Goal: Task Accomplishment & Management: Use online tool/utility

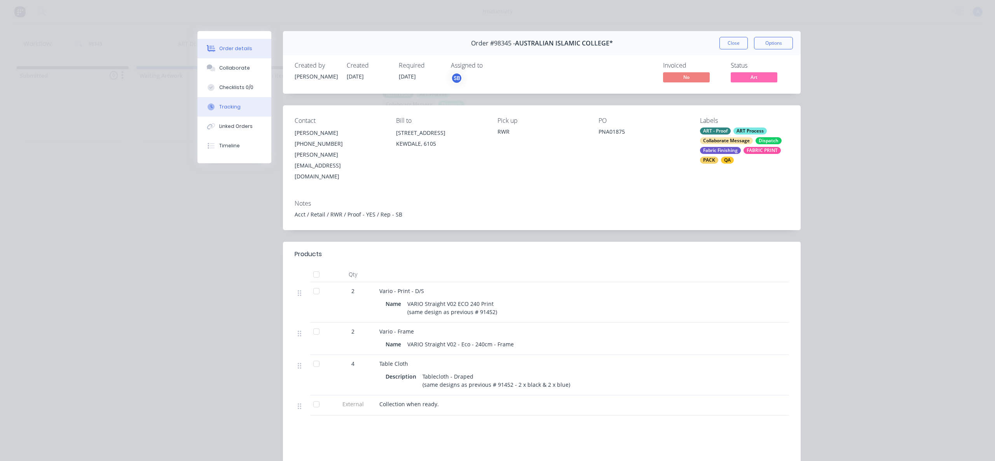
click at [235, 106] on div "Tracking" at bounding box center [229, 106] width 21 height 7
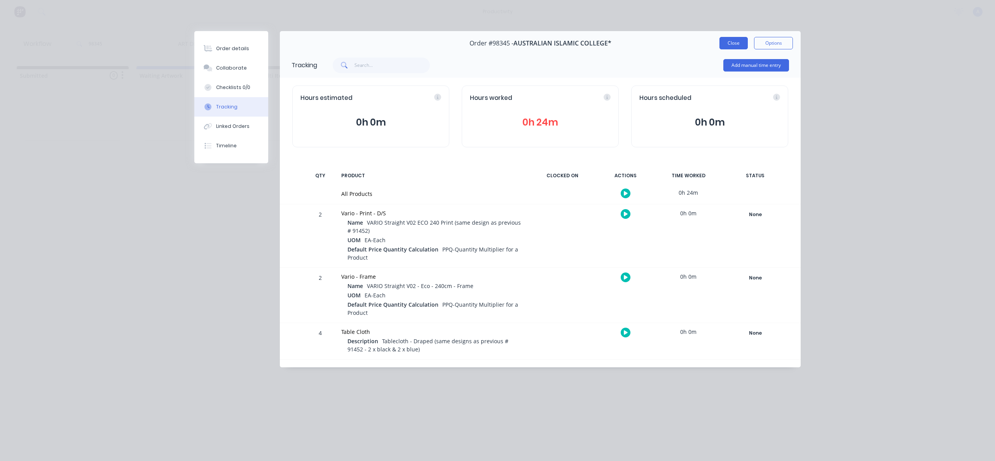
click at [733, 42] on button "Close" at bounding box center [734, 43] width 28 height 12
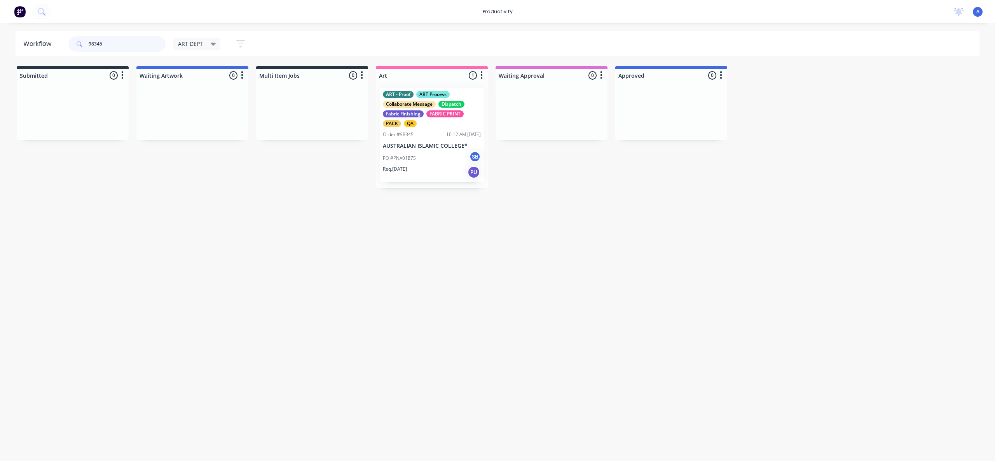
drag, startPoint x: 102, startPoint y: 43, endPoint x: 67, endPoint y: 43, distance: 35.0
click at [67, 43] on div "98345 ART DEPT Save new view None edit ART DEPT (Default) edit Banner Finishing…" at bounding box center [160, 43] width 187 height 23
click at [356, 244] on div "Workflow 98345 ART DEPT Save new view None edit ART DEPT (Default) edit Banner …" at bounding box center [497, 238] width 995 height 414
click at [127, 46] on input "98345" at bounding box center [127, 44] width 77 height 16
click at [206, 49] on div "ART DEPT Save new view None edit ART DEPT (Default) edit Banner Finishing edit …" at bounding box center [213, 43] width 80 height 15
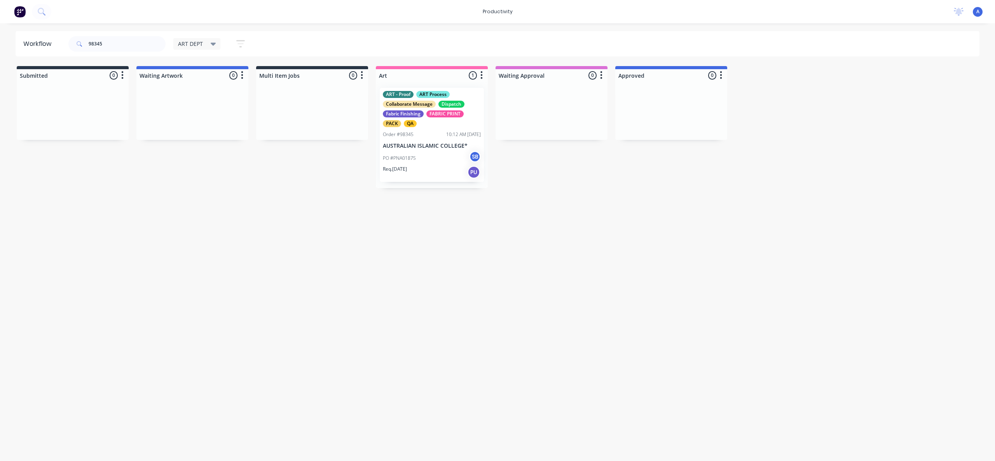
click at [202, 44] on span "ART DEPT" at bounding box center [190, 44] width 25 height 8
drag, startPoint x: 204, startPoint y: 104, endPoint x: 143, endPoint y: 85, distance: 64.1
click at [204, 104] on button "None" at bounding box center [220, 101] width 83 height 9
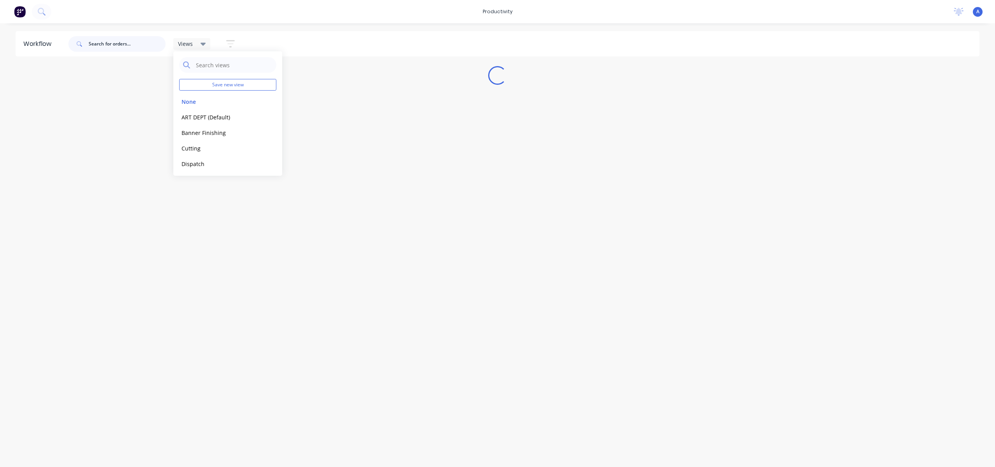
click at [119, 47] on input "text" at bounding box center [127, 44] width 77 height 16
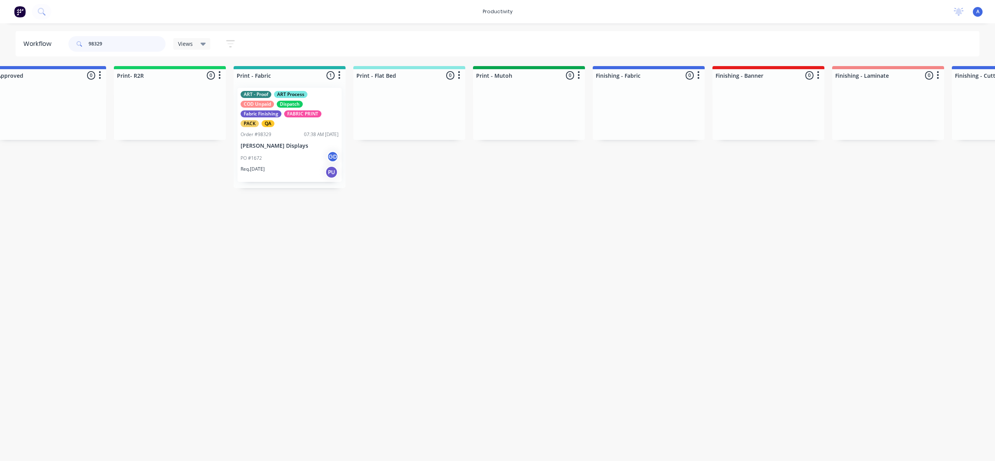
scroll to position [0, 836]
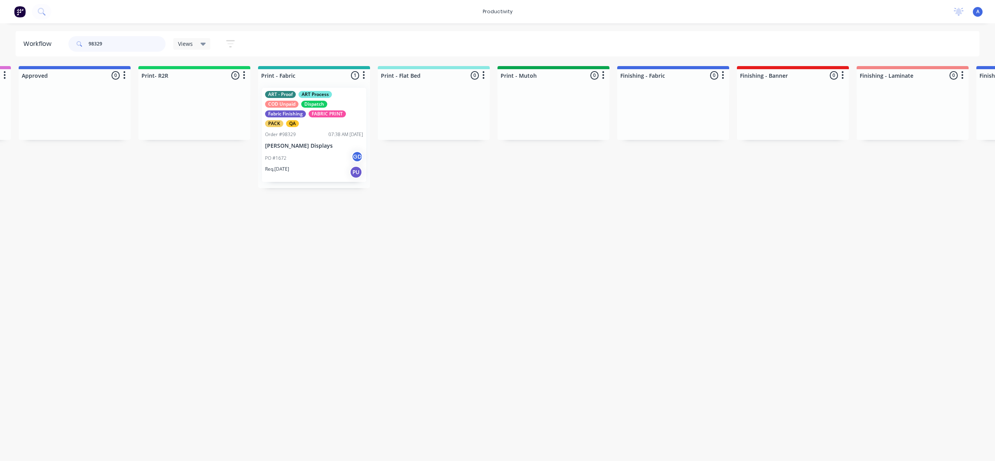
type input "98329"
click at [292, 144] on p "[PERSON_NAME] Displays" at bounding box center [314, 146] width 98 height 7
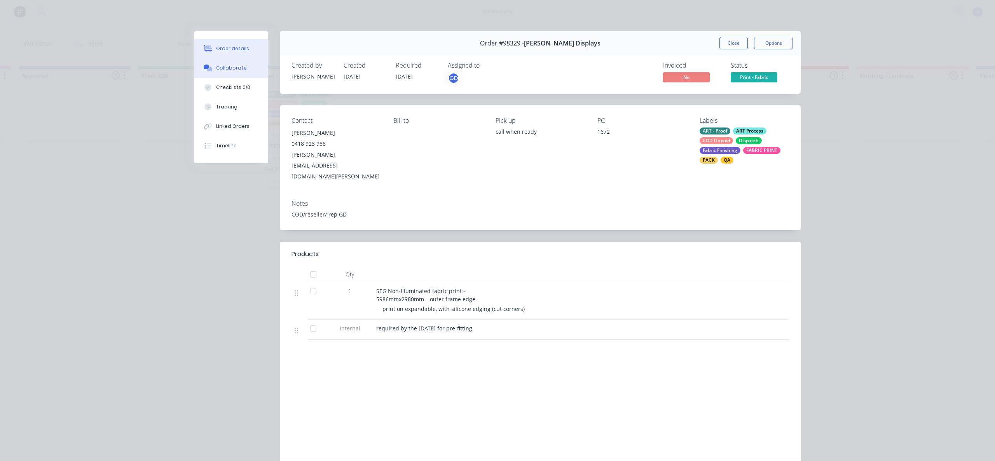
click at [232, 68] on div "Collaborate" at bounding box center [231, 68] width 31 height 7
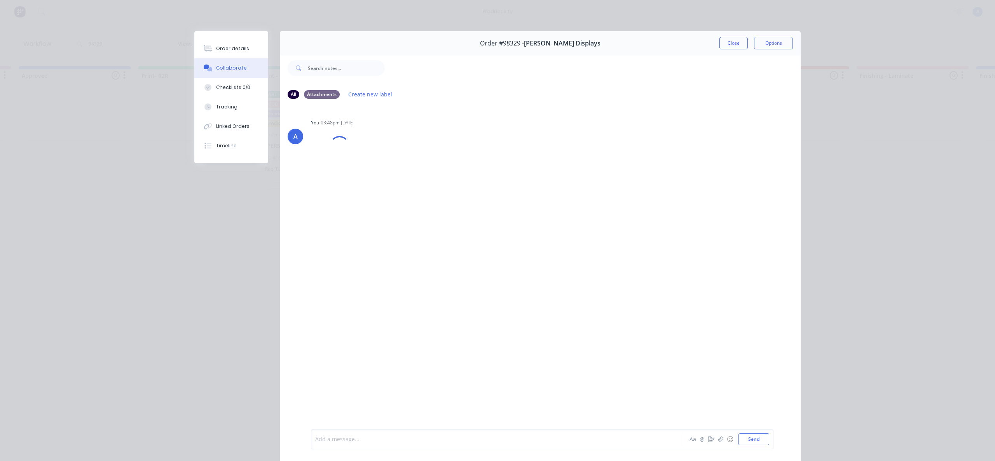
click at [505, 440] on div at bounding box center [486, 439] width 340 height 8
click at [749, 438] on button "Send" at bounding box center [754, 439] width 31 height 12
click at [719, 441] on icon "button" at bounding box center [720, 439] width 5 height 5
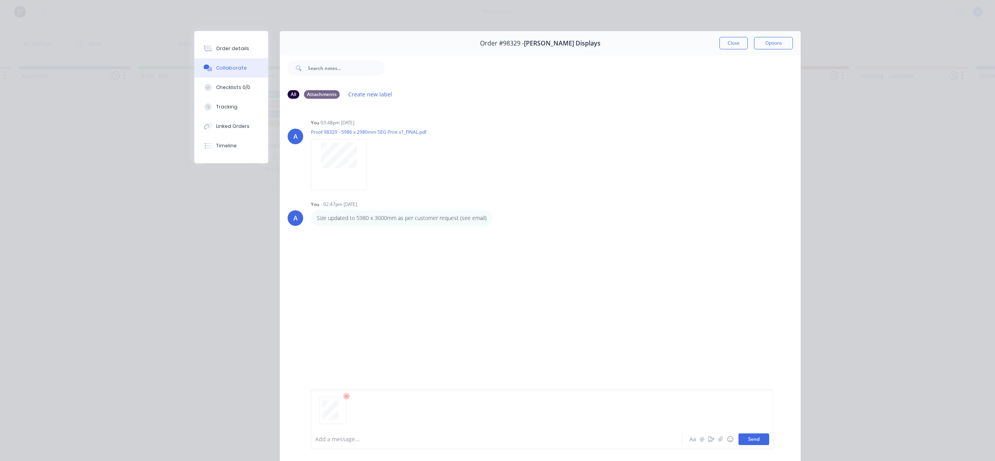
click at [752, 443] on button "Send" at bounding box center [754, 439] width 31 height 12
click at [228, 36] on div "Order details Collaborate Checklists 0/0 Tracking Linked Orders Timeline" at bounding box center [231, 97] width 74 height 132
click at [234, 46] on div "Order details" at bounding box center [232, 48] width 33 height 7
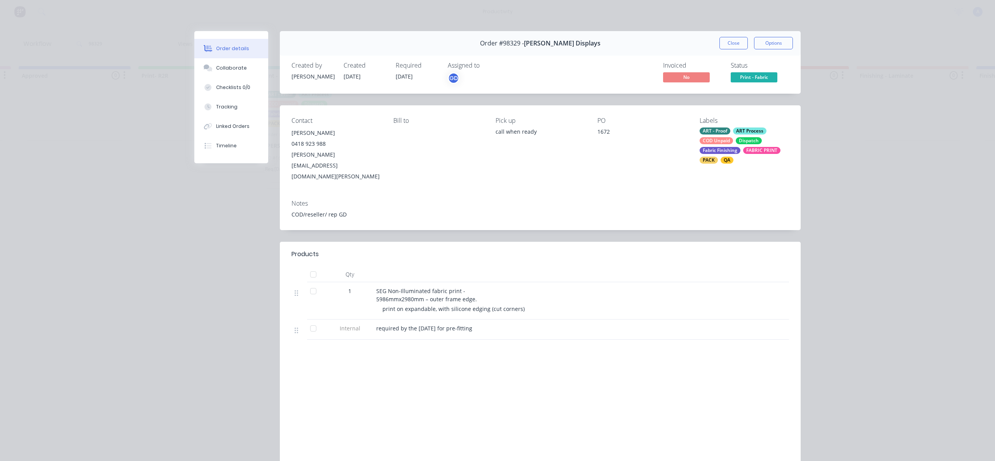
click at [761, 165] on div "Contact [PERSON_NAME] [PHONE_NUMBER] [PERSON_NAME][EMAIL_ADDRESS][DOMAIN_NAME][…" at bounding box center [540, 149] width 521 height 88
click at [759, 157] on div "ART - Proof ART Process COD Unpaid Dispatch Fabric Finishing FABRIC PRINT PACK …" at bounding box center [744, 146] width 89 height 36
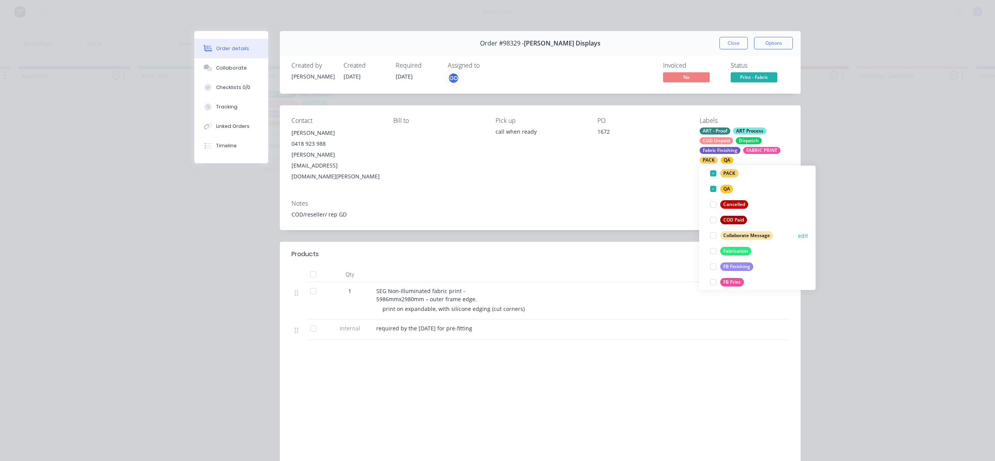
click at [716, 235] on div at bounding box center [714, 236] width 16 height 16
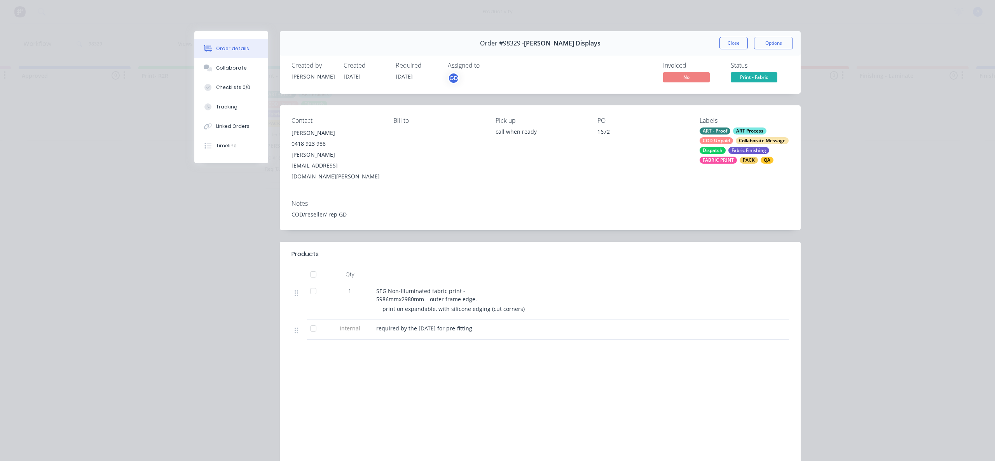
click at [643, 114] on div "Contact [PERSON_NAME] [PHONE_NUMBER] [PERSON_NAME][EMAIL_ADDRESS][DOMAIN_NAME][…" at bounding box center [540, 149] width 521 height 88
click at [223, 111] on button "Tracking" at bounding box center [231, 106] width 74 height 19
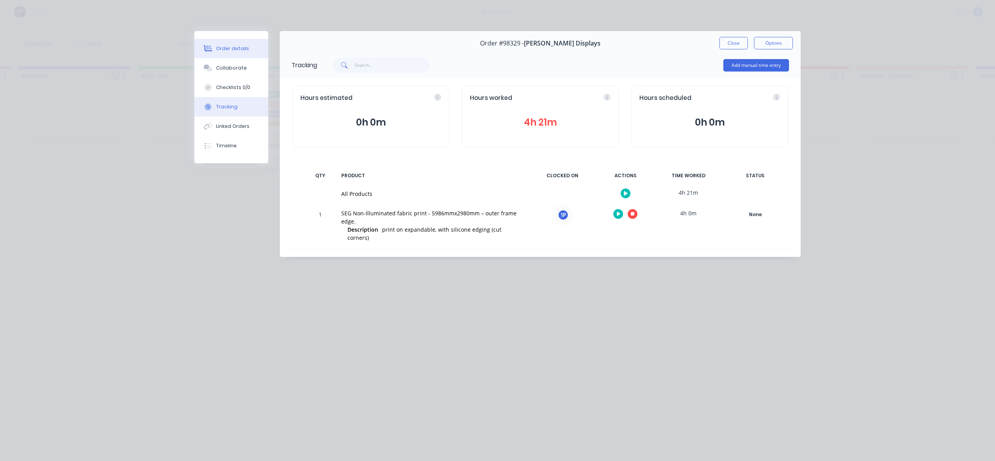
click at [230, 43] on button "Order details" at bounding box center [231, 48] width 74 height 19
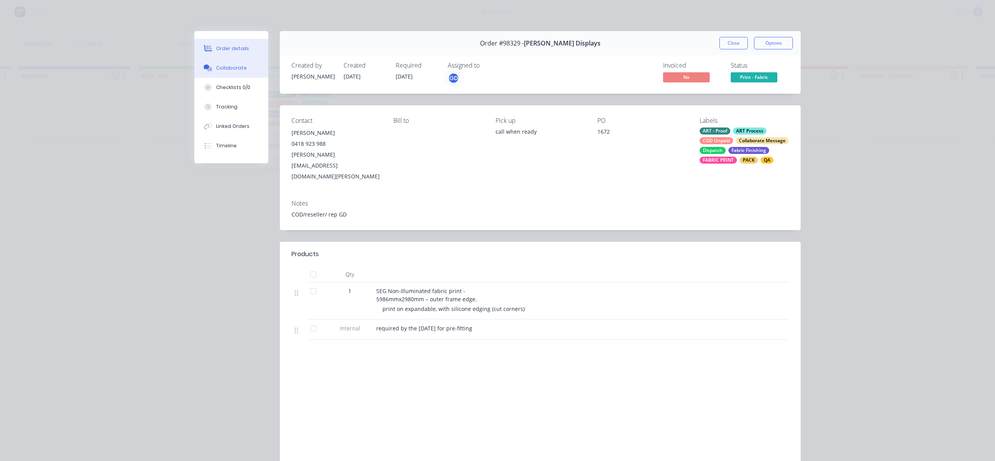
click at [231, 75] on button "Collaborate" at bounding box center [231, 67] width 74 height 19
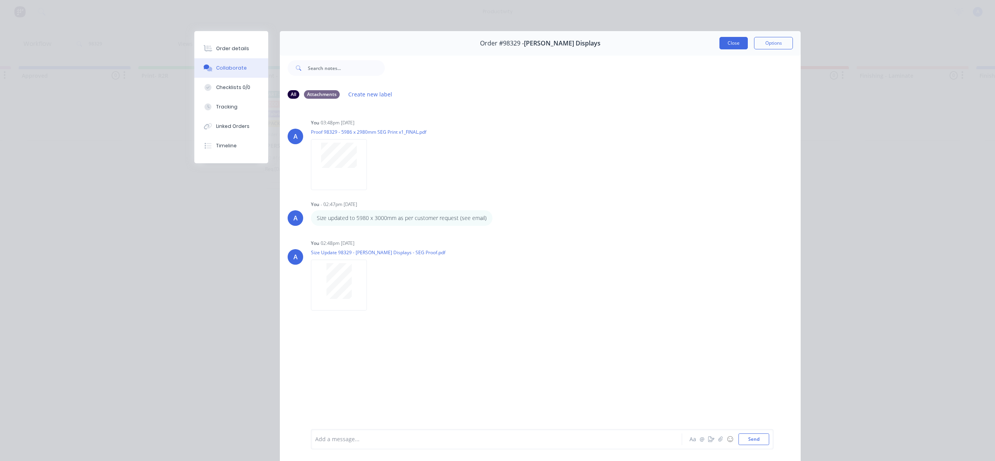
click at [725, 43] on button "Close" at bounding box center [734, 43] width 28 height 12
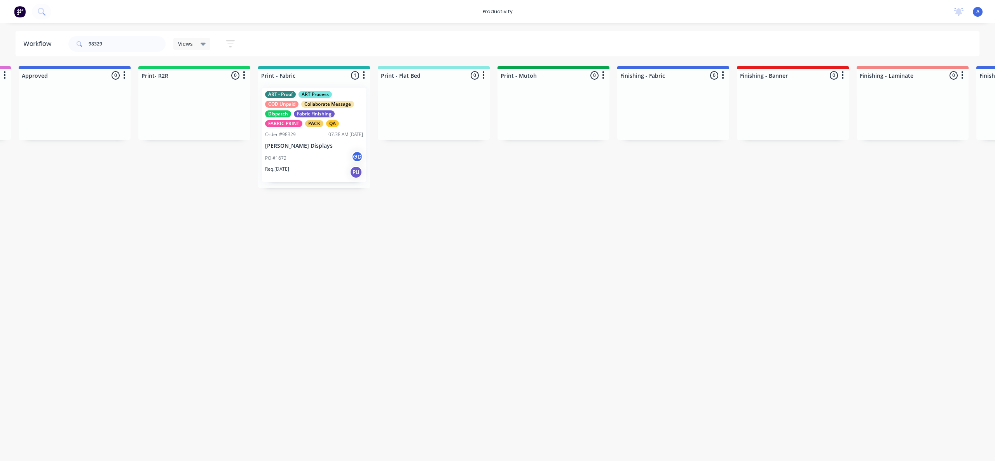
click at [95, 46] on input "98329" at bounding box center [127, 44] width 77 height 16
drag, startPoint x: 118, startPoint y: 46, endPoint x: 43, endPoint y: 46, distance: 75.4
click at [43, 46] on header "Workflow 98329 Views Save new view None edit ART DEPT (Default) edit Banner Fin…" at bounding box center [498, 43] width 964 height 25
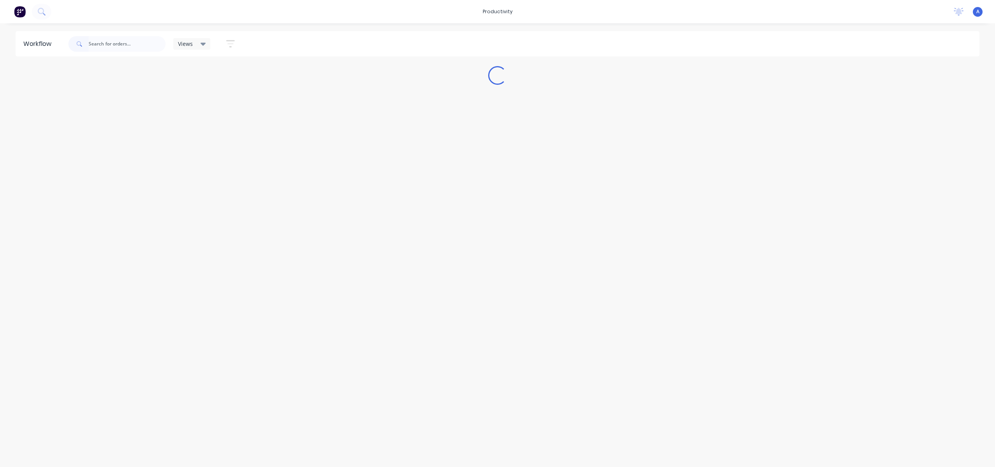
click at [194, 46] on div "Views" at bounding box center [192, 43] width 28 height 7
click at [215, 119] on button "ART DEPT (Default)" at bounding box center [220, 117] width 83 height 9
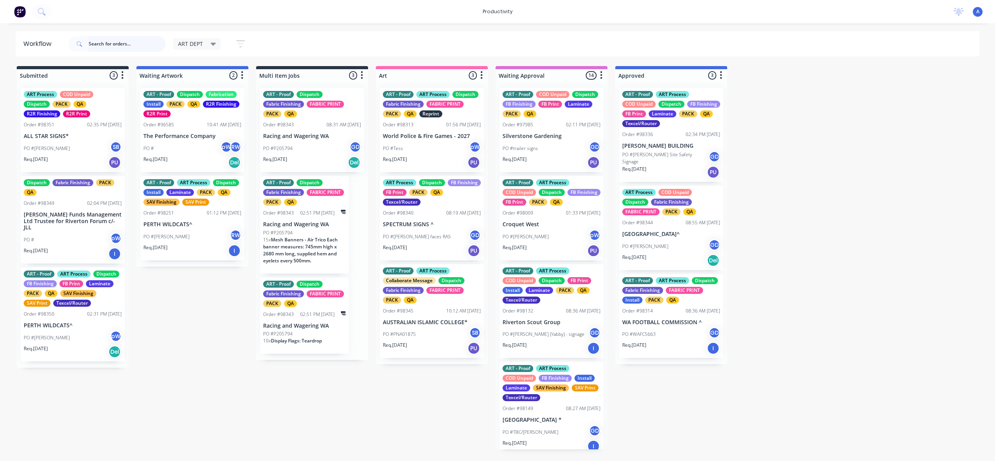
click at [120, 49] on input "text" at bounding box center [127, 44] width 77 height 16
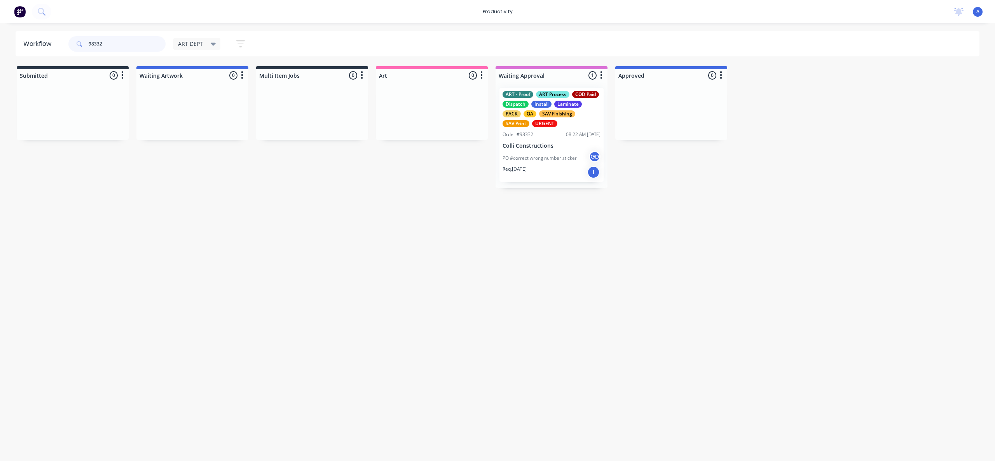
drag, startPoint x: 547, startPoint y: 162, endPoint x: 446, endPoint y: 164, distance: 101.1
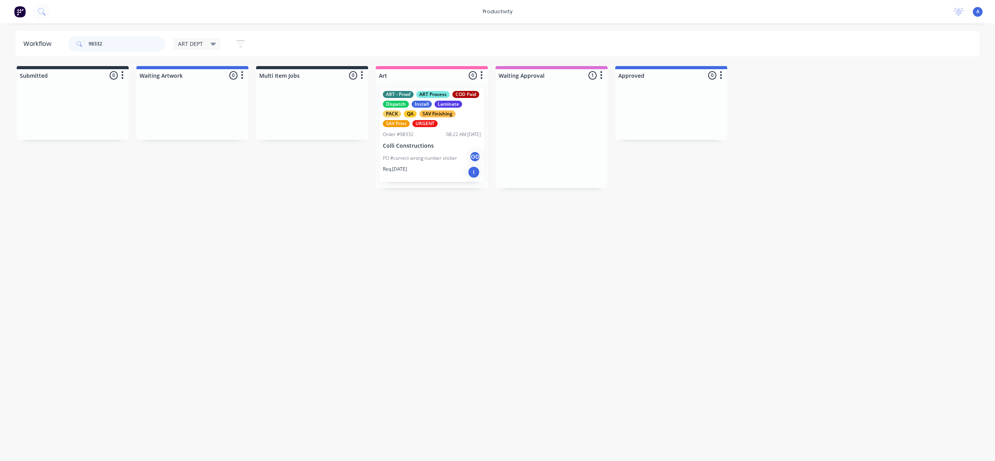
type input "98332"
click at [446, 164] on div at bounding box center [432, 135] width 112 height 107
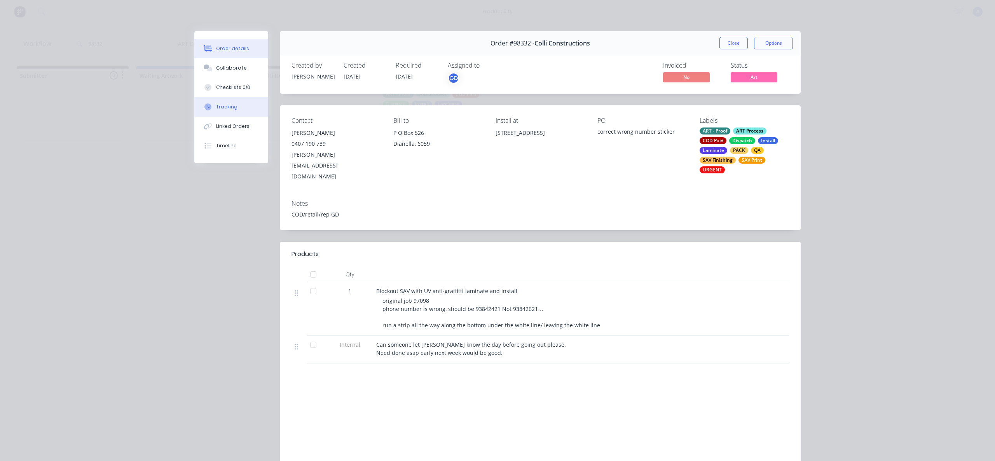
click at [237, 112] on button "Tracking" at bounding box center [231, 106] width 74 height 19
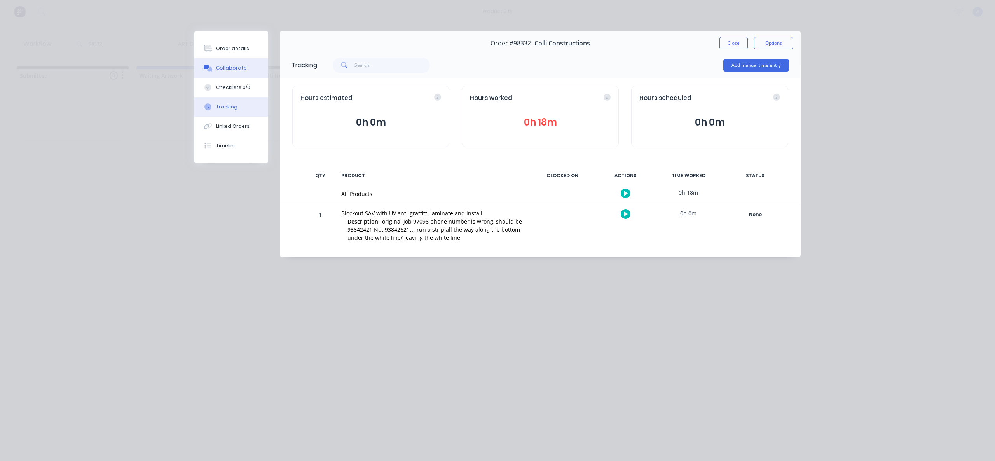
click at [236, 72] on button "Collaborate" at bounding box center [231, 67] width 74 height 19
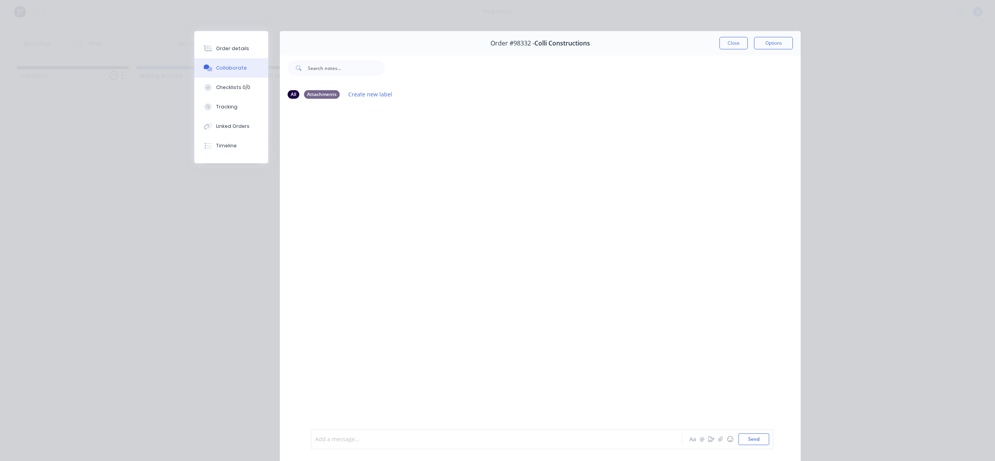
click at [618, 437] on div at bounding box center [486, 439] width 340 height 8
click at [718, 436] on button "button" at bounding box center [720, 439] width 9 height 9
click at [744, 437] on button "Send" at bounding box center [754, 439] width 31 height 12
click at [368, 432] on div "Add a message... Aa @ ☺ Send" at bounding box center [542, 439] width 463 height 20
click at [360, 445] on div "Add a message..." at bounding box center [485, 439] width 341 height 12
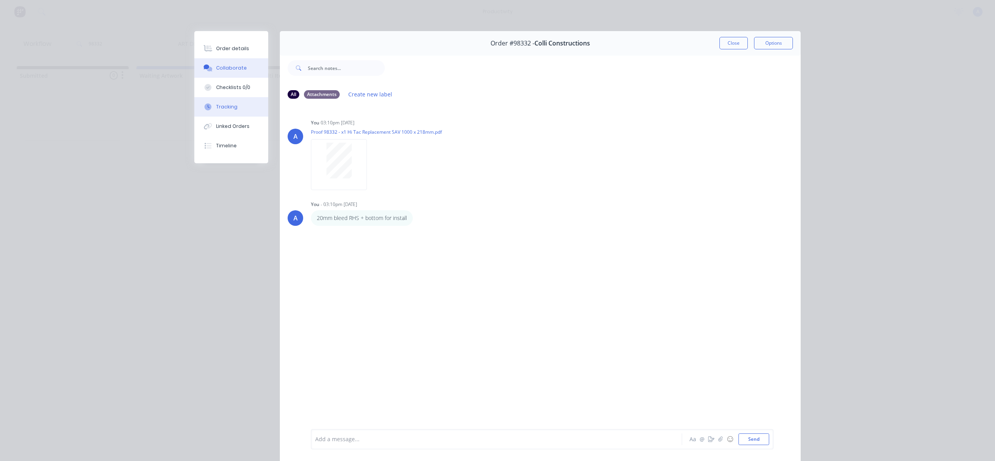
click at [234, 101] on button "Tracking" at bounding box center [231, 106] width 74 height 19
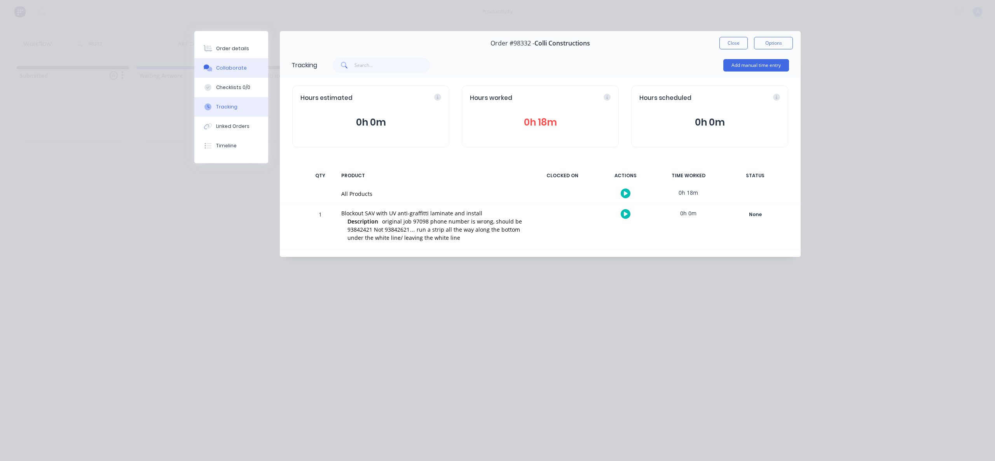
click at [226, 65] on div "Collaborate" at bounding box center [231, 68] width 31 height 7
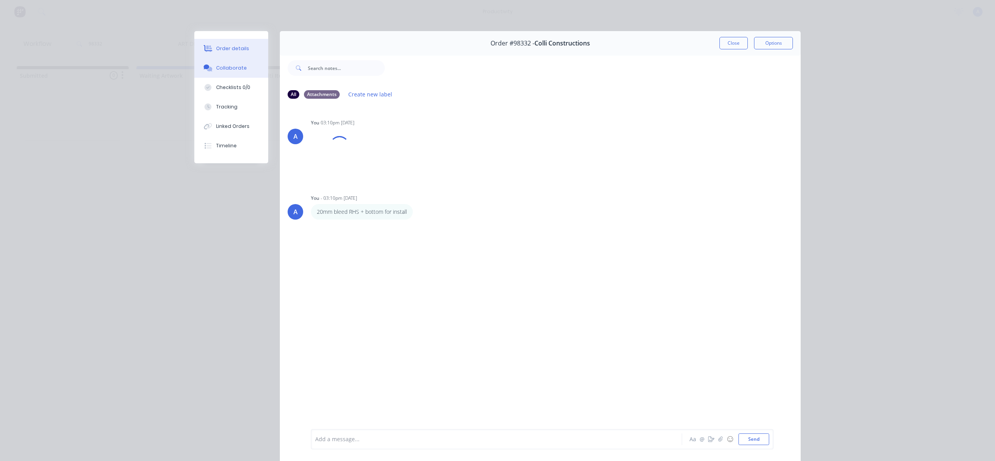
click at [249, 53] on button "Order details" at bounding box center [231, 48] width 74 height 19
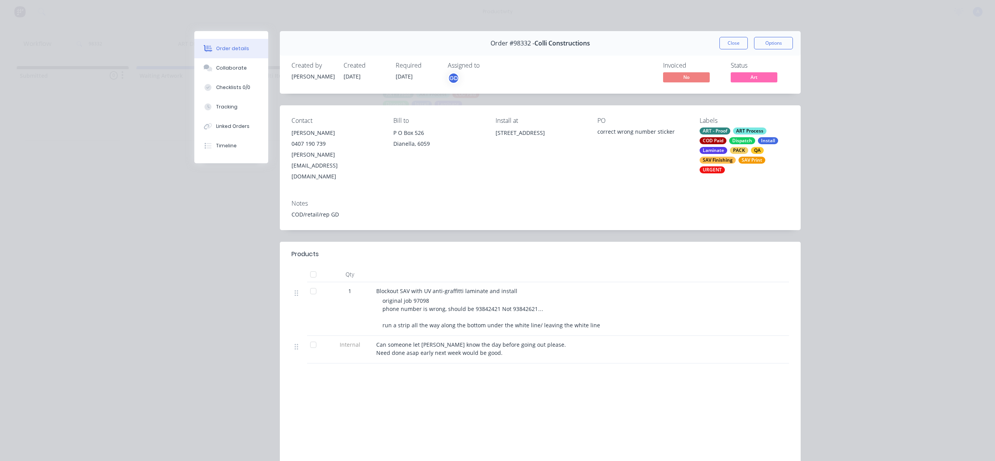
click at [772, 154] on div "ART - Proof ART Process COD Paid Dispatch Install Laminate PACK QA SAV Finishin…" at bounding box center [744, 151] width 89 height 46
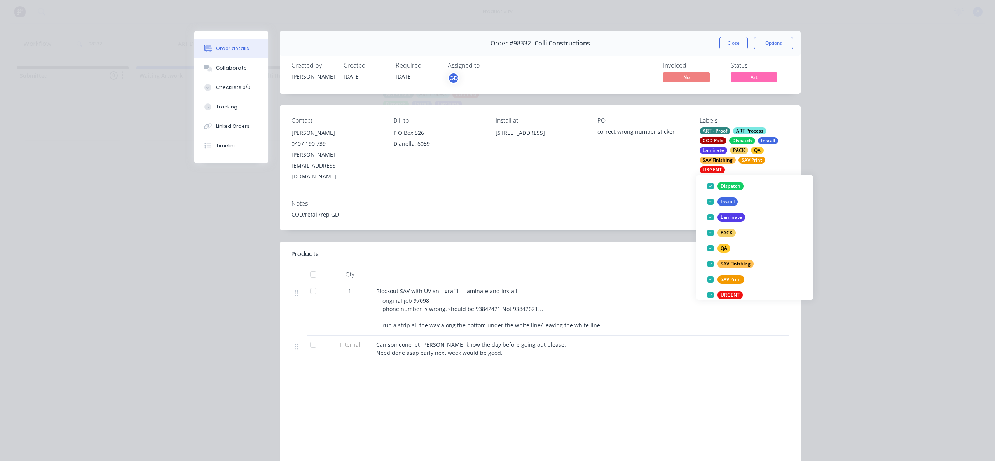
scroll to position [167, 0]
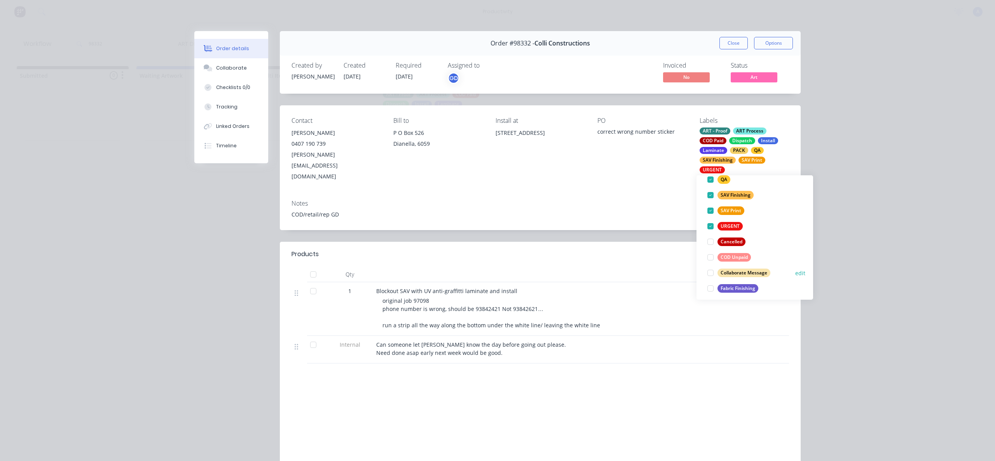
click at [712, 274] on div at bounding box center [711, 273] width 16 height 16
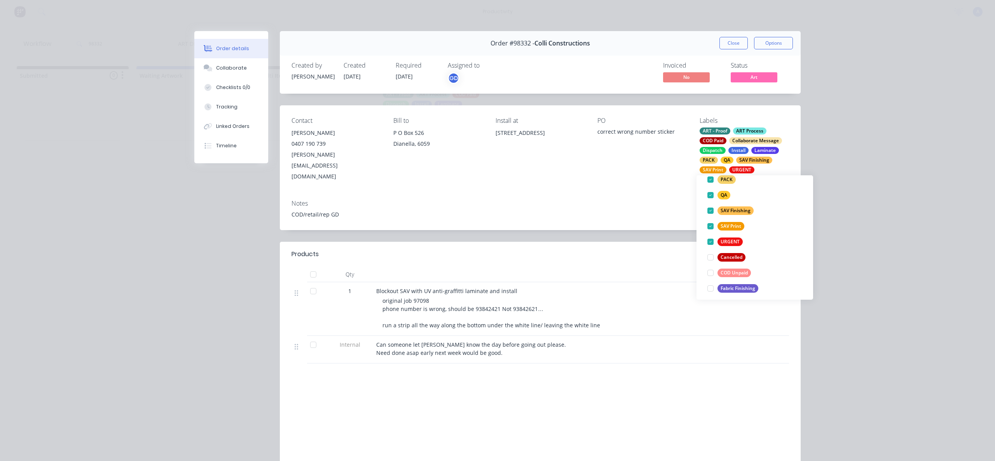
scroll to position [11, 0]
click at [632, 115] on div "Contact [PERSON_NAME] [PHONE_NUMBER] [PERSON_NAME][EMAIL_ADDRESS][DOMAIN_NAME] …" at bounding box center [540, 149] width 521 height 88
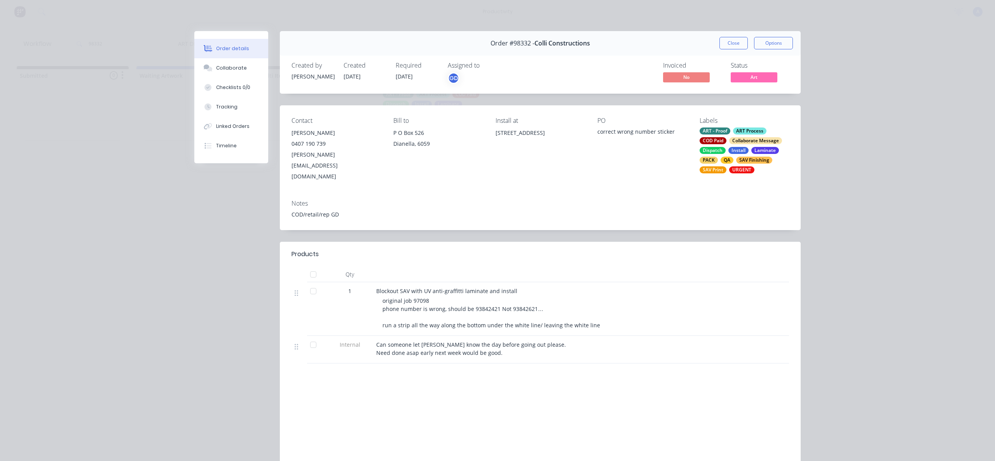
click at [746, 3] on div "Order details Collaborate Checklists 0/0 Tracking Linked Orders Timeline Order …" at bounding box center [497, 230] width 995 height 461
click at [732, 41] on button "Close" at bounding box center [734, 43] width 28 height 12
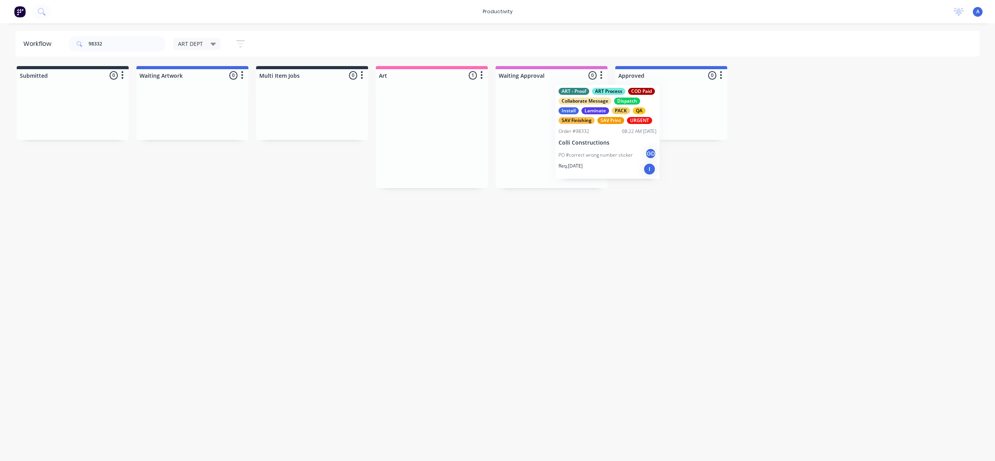
drag, startPoint x: 445, startPoint y: 161, endPoint x: 665, endPoint y: 150, distance: 220.3
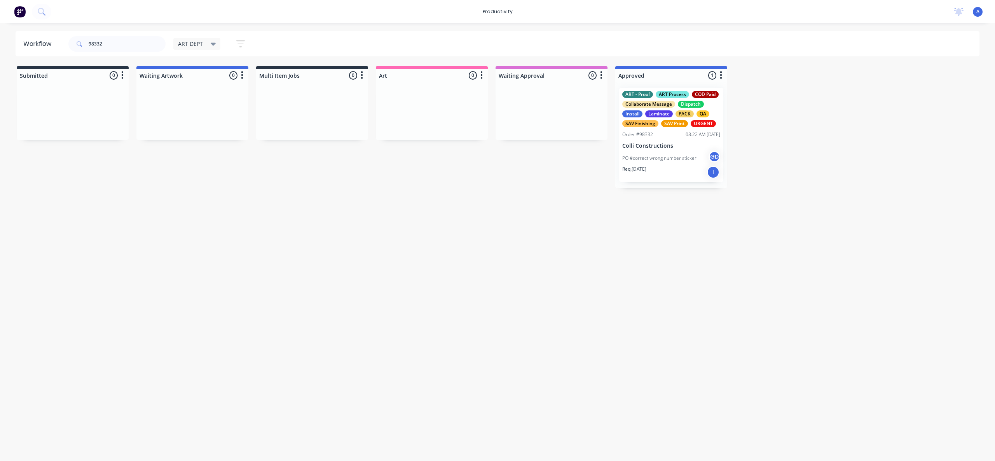
click at [665, 150] on div "ART - Proof ART Process COD Paid Collaborate Message Dispatch Install Laminate …" at bounding box center [671, 135] width 112 height 107
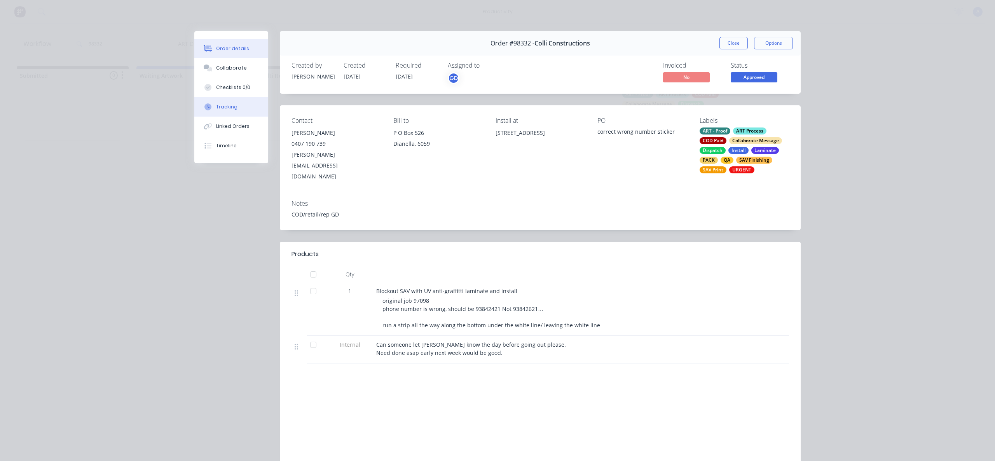
click at [228, 110] on div "Tracking" at bounding box center [226, 106] width 21 height 7
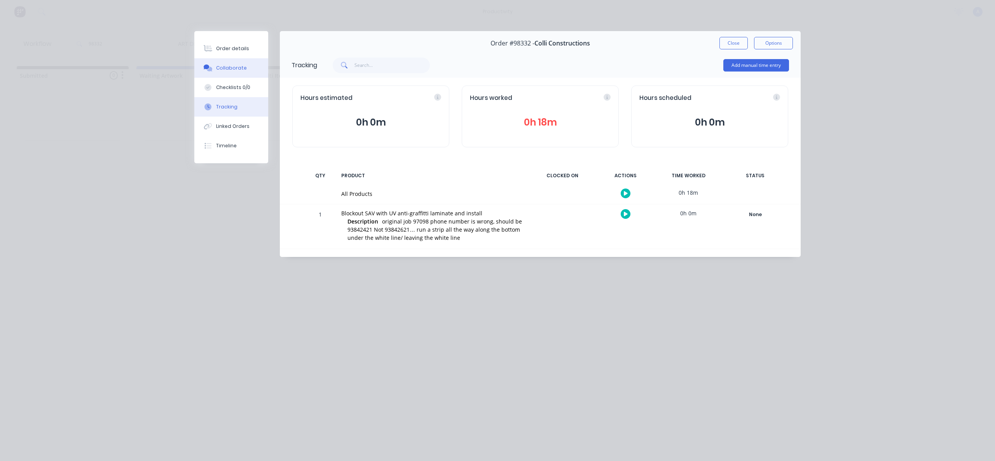
click at [234, 70] on div "Collaborate" at bounding box center [231, 68] width 31 height 7
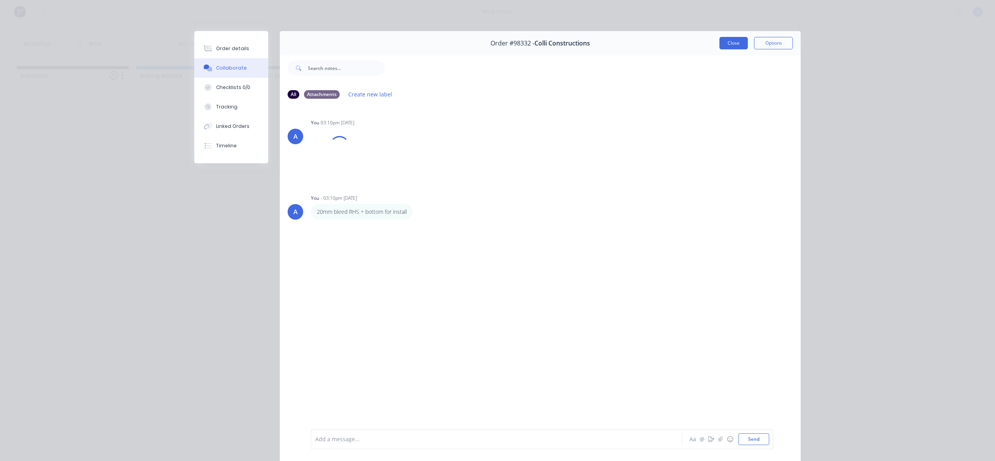
click at [736, 44] on button "Close" at bounding box center [734, 43] width 28 height 12
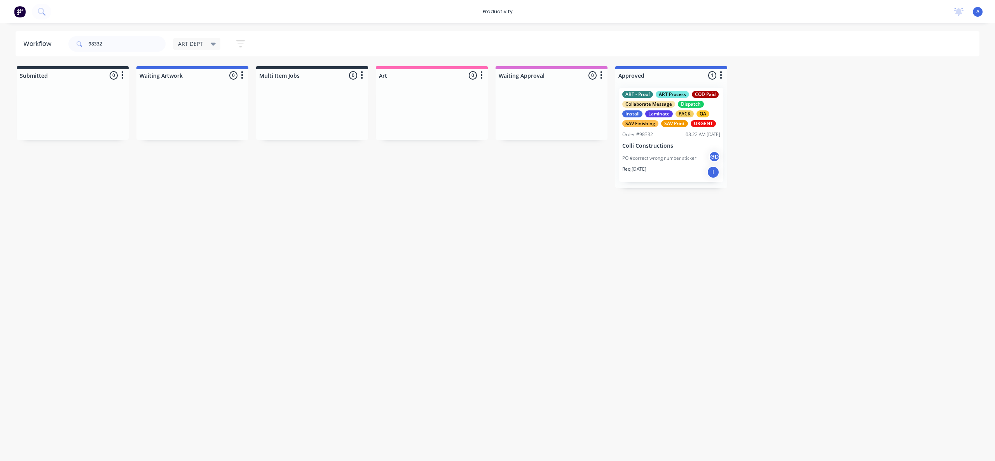
click at [621, 246] on div "Workflow 98332 ART DEPT Save new view None edit ART DEPT (Default) edit Banner …" at bounding box center [497, 238] width 995 height 414
click at [681, 175] on div "Req. [DATE] I" at bounding box center [671, 172] width 98 height 13
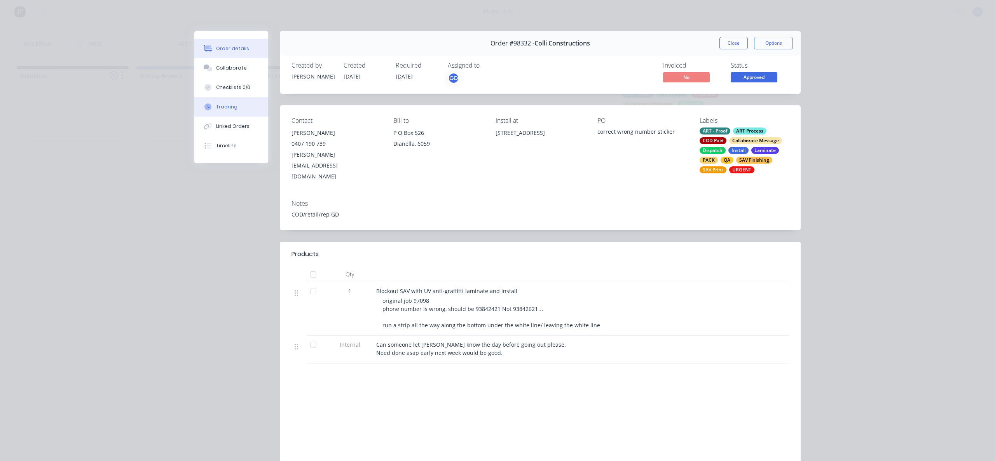
click at [224, 103] on button "Tracking" at bounding box center [231, 106] width 74 height 19
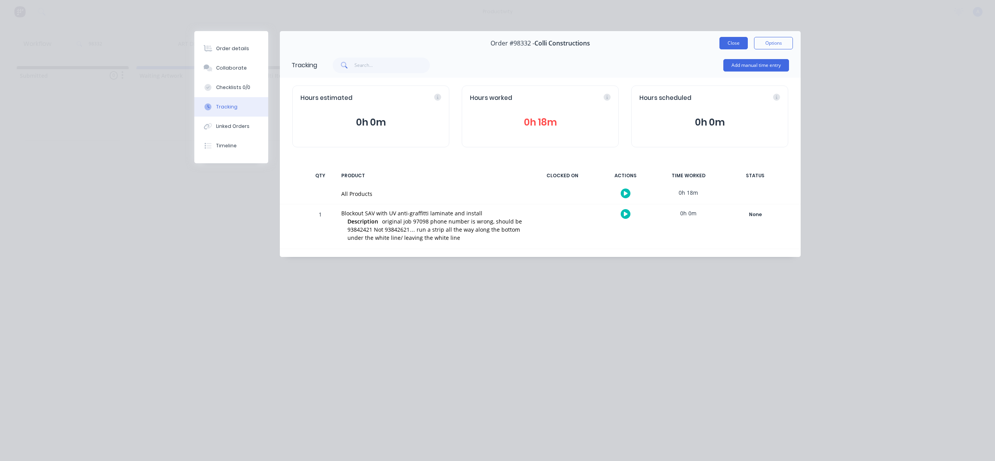
click at [731, 43] on button "Close" at bounding box center [734, 43] width 28 height 12
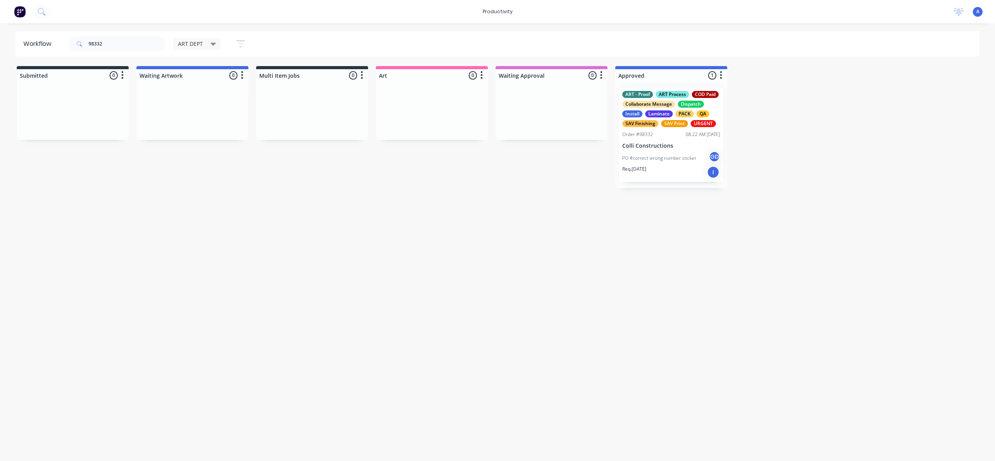
click at [716, 231] on div "Workflow 98332 ART DEPT Save new view None edit ART DEPT (Default) edit Banner …" at bounding box center [497, 238] width 995 height 414
click at [122, 44] on input "98332" at bounding box center [127, 44] width 77 height 16
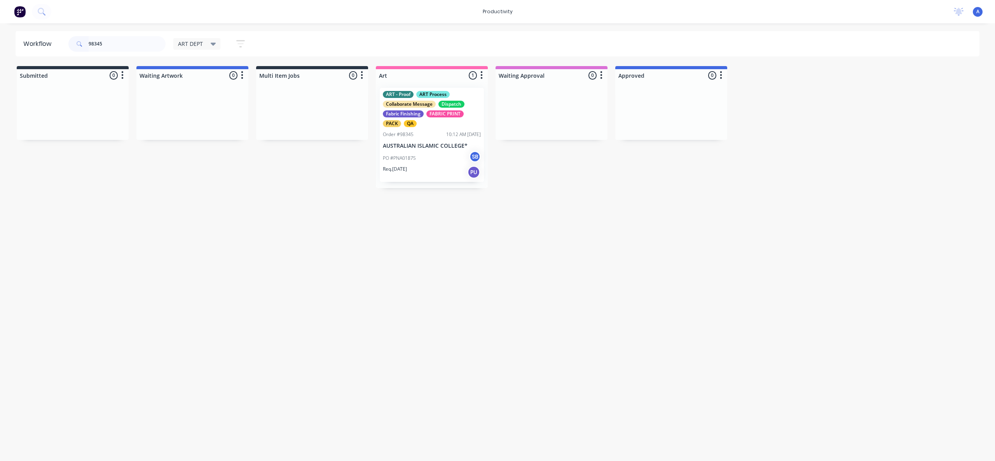
click at [416, 159] on div "PO #PNA01875 SB" at bounding box center [432, 158] width 98 height 15
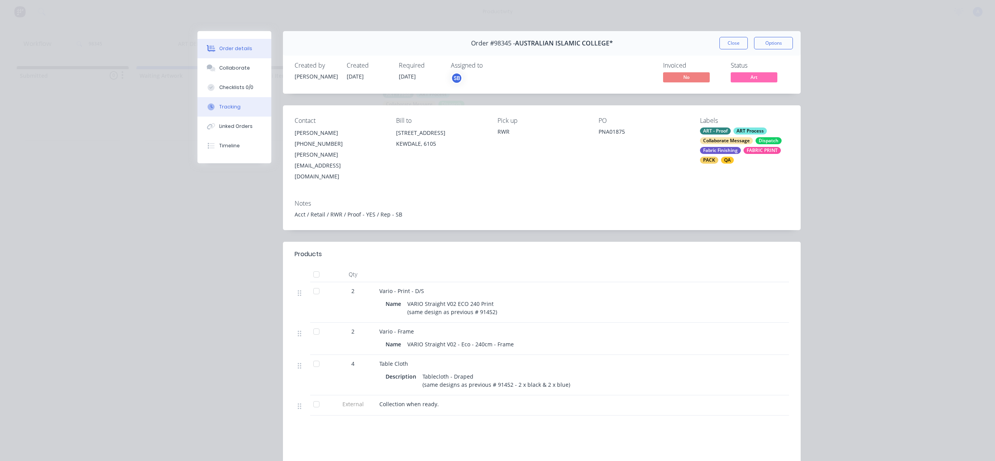
click at [236, 114] on button "Tracking" at bounding box center [234, 106] width 74 height 19
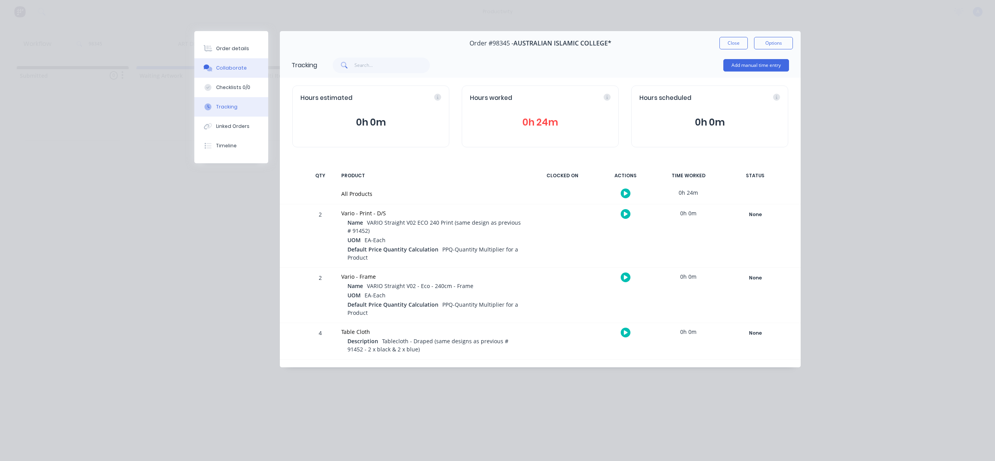
click at [246, 70] on button "Collaborate" at bounding box center [231, 67] width 74 height 19
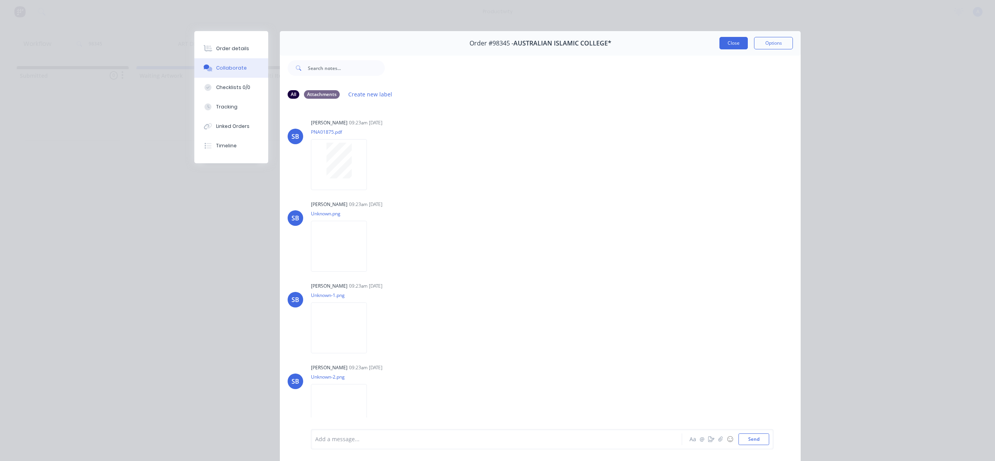
scroll to position [86, 0]
click at [732, 41] on button "Close" at bounding box center [734, 43] width 28 height 12
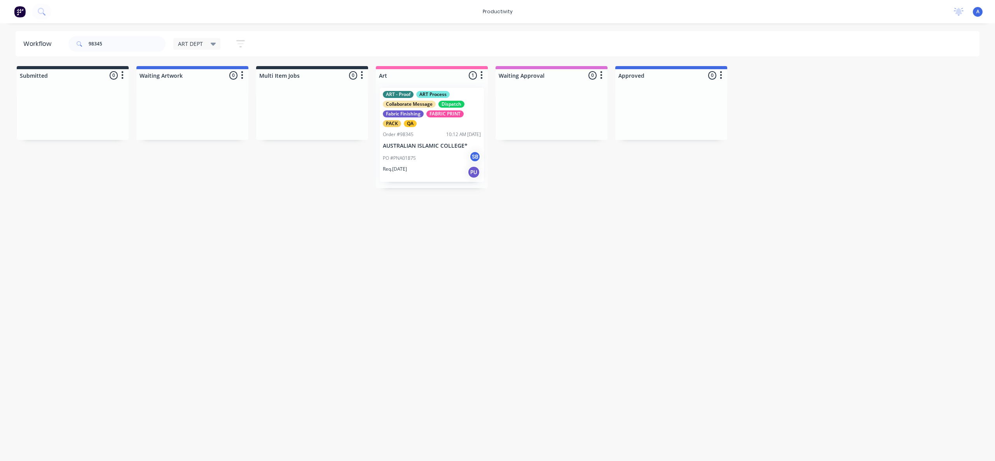
click at [687, 236] on div "Workflow 98345 ART DEPT Save new view None edit ART DEPT (Default) edit Banner …" at bounding box center [497, 238] width 995 height 414
drag, startPoint x: 433, startPoint y: 157, endPoint x: 521, endPoint y: 159, distance: 88.3
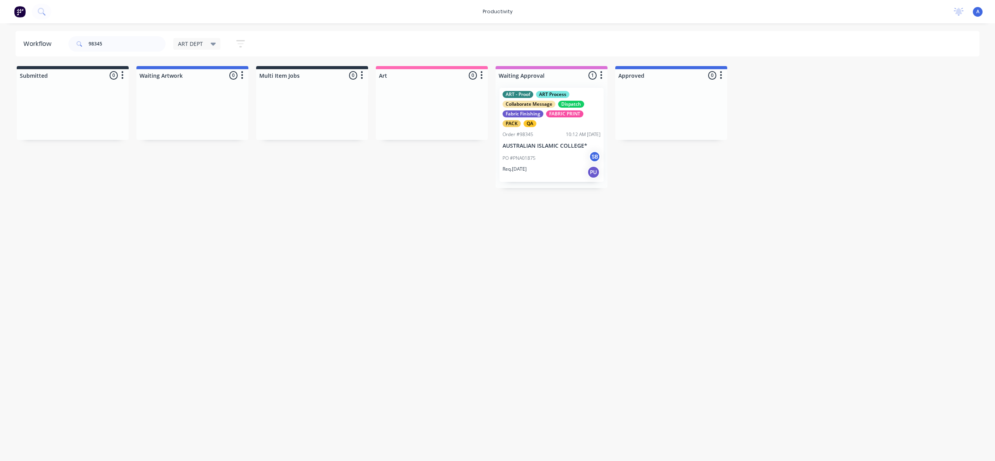
click at [379, 363] on div "Workflow 98345 ART DEPT Save new view None edit ART DEPT (Default) edit Banner …" at bounding box center [497, 238] width 995 height 414
click at [563, 144] on p "AUSTRALIAN ISLAMIC COLLEGE*" at bounding box center [552, 146] width 98 height 7
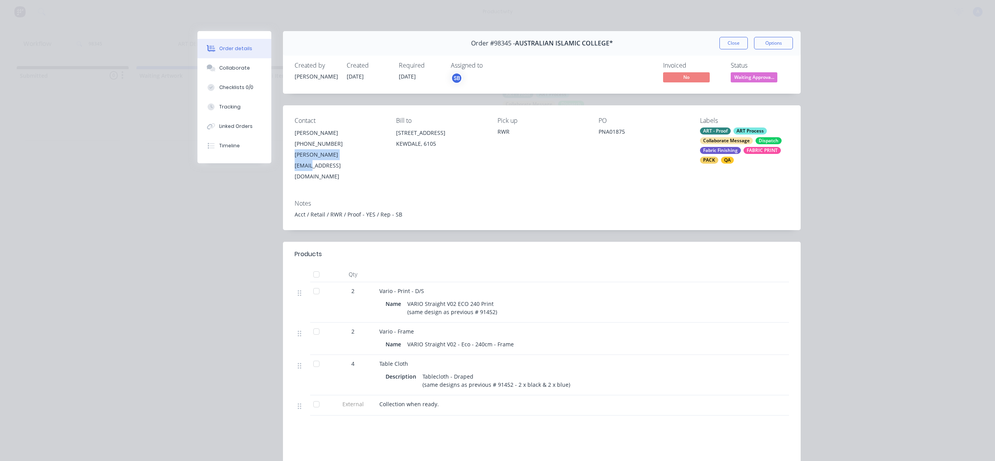
drag, startPoint x: 348, startPoint y: 156, endPoint x: 291, endPoint y: 159, distance: 56.8
click at [291, 159] on div "Contact [PERSON_NAME] [PHONE_NUMBER] [PERSON_NAME][EMAIL_ADDRESS][DOMAIN_NAME] …" at bounding box center [542, 149] width 518 height 88
copy div "[PERSON_NAME][EMAIL_ADDRESS][DOMAIN_NAME]"
click at [724, 43] on button "Close" at bounding box center [734, 43] width 28 height 12
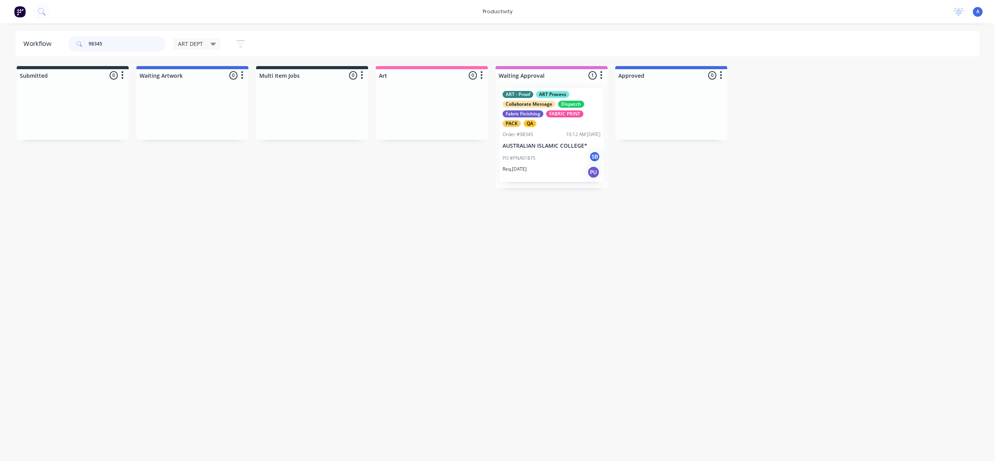
click at [139, 44] on input "98345" at bounding box center [127, 44] width 77 height 16
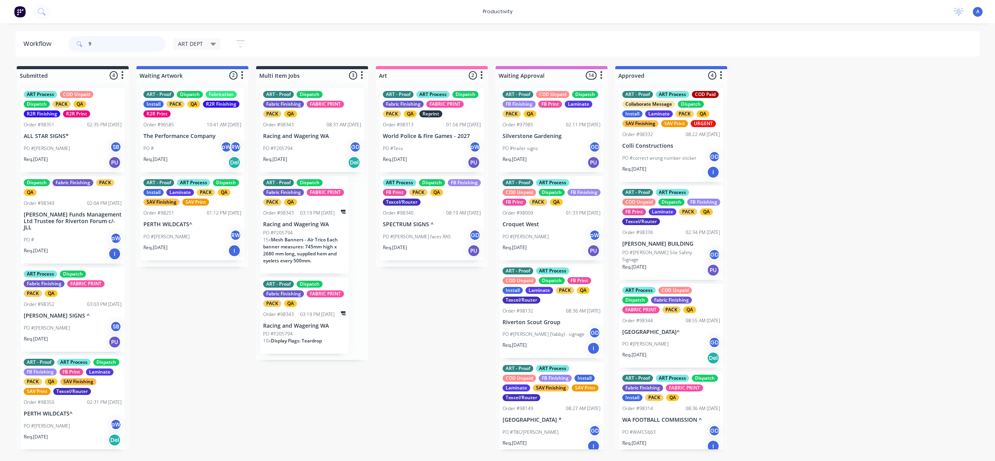
type input "9"
